Goal: Task Accomplishment & Management: Manage account settings

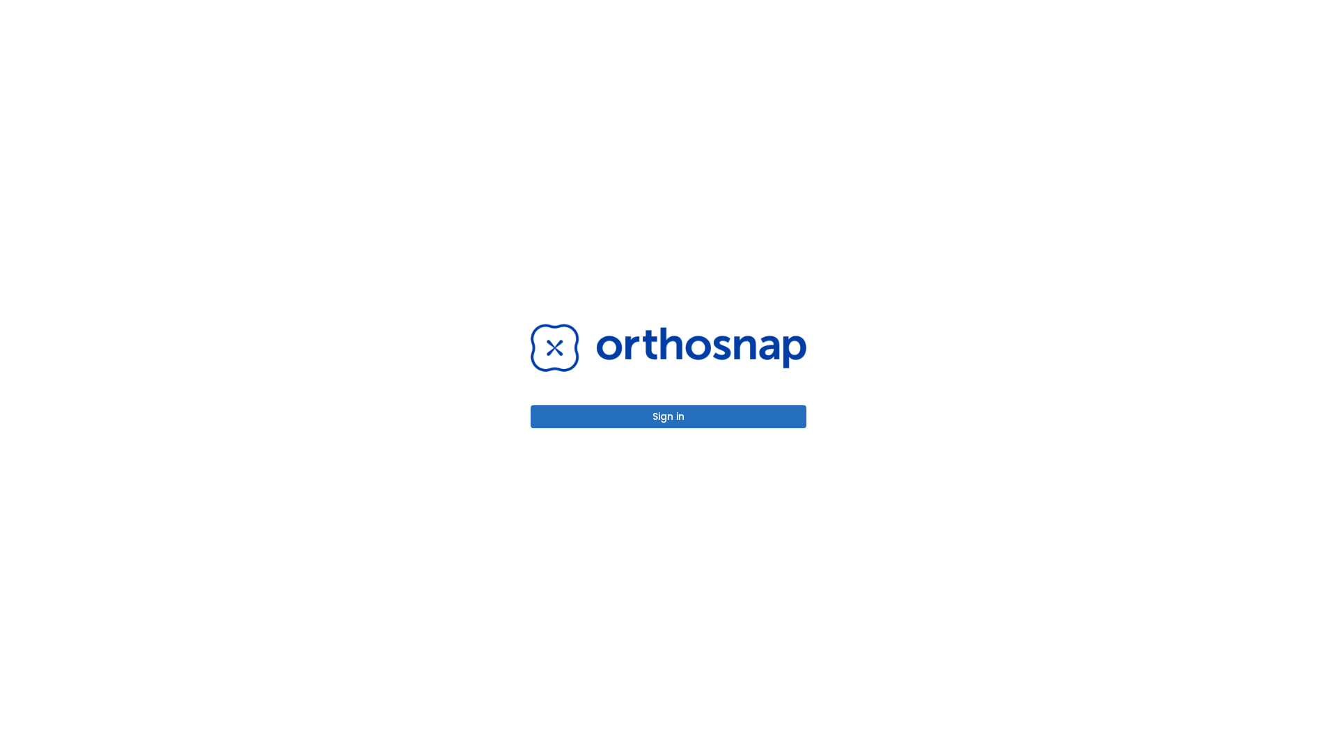
click at [668, 416] on button "Sign in" at bounding box center [668, 416] width 276 height 23
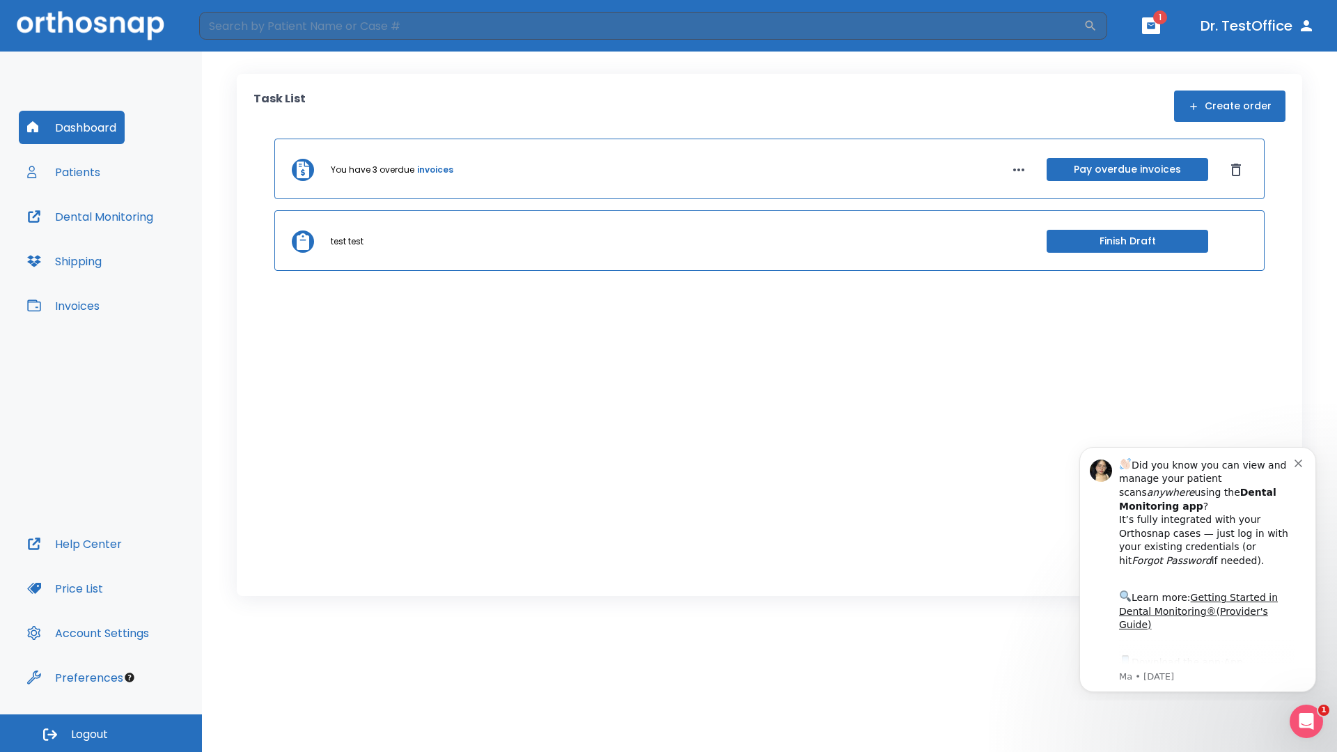
click at [101, 733] on span "Logout" at bounding box center [89, 734] width 37 height 15
